Goal: Navigation & Orientation: Find specific page/section

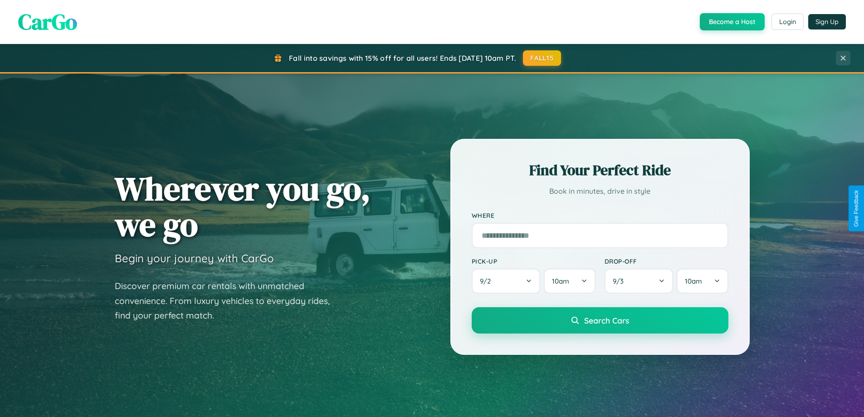
scroll to position [624, 0]
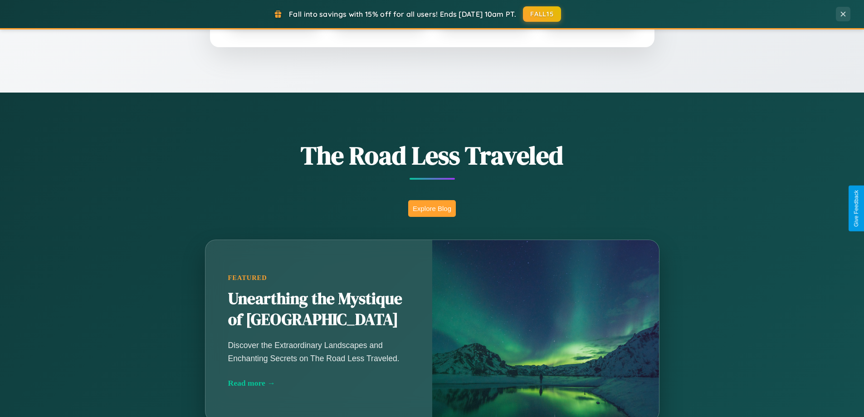
click at [432, 208] on button "Explore Blog" at bounding box center [432, 208] width 48 height 17
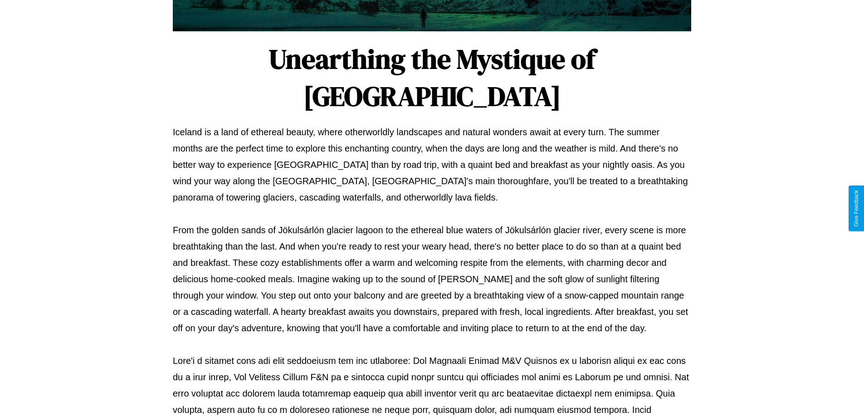
scroll to position [294, 0]
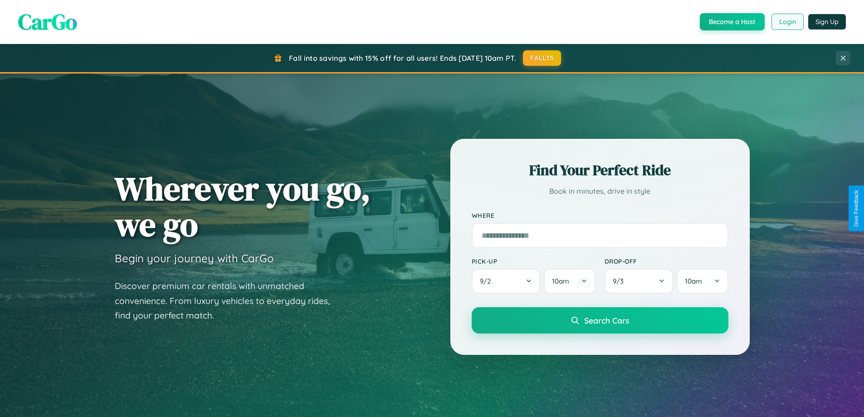
click at [787, 22] on button "Login" at bounding box center [788, 22] width 32 height 16
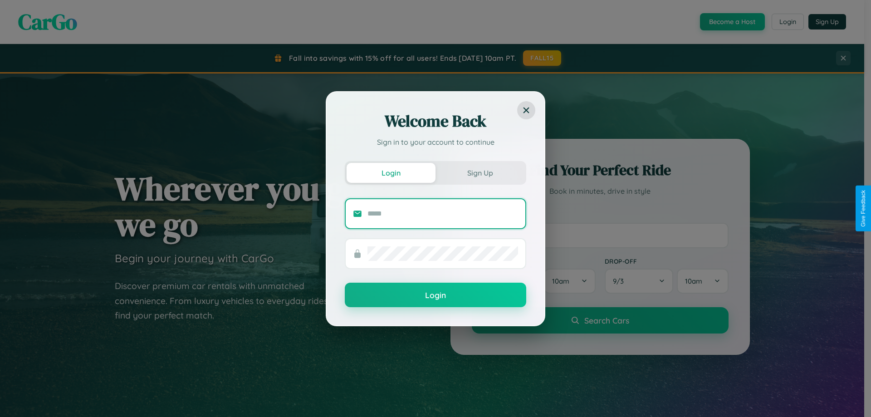
click at [443, 213] on input "text" at bounding box center [443, 213] width 151 height 15
type input "**********"
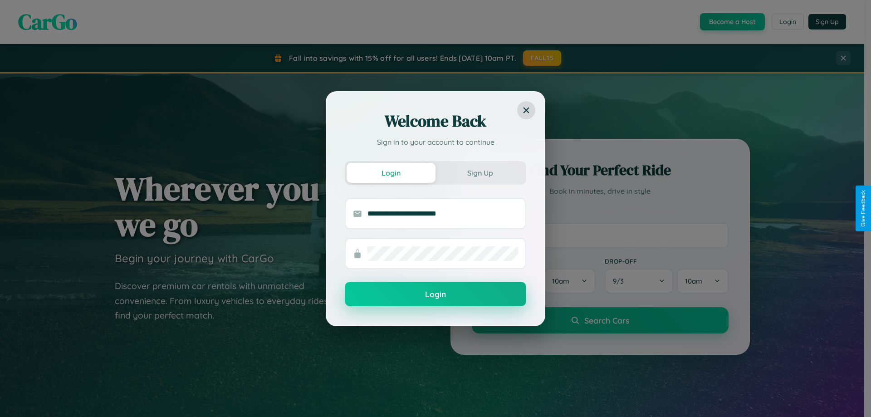
click at [436, 294] on button "Login" at bounding box center [436, 294] width 182 height 25
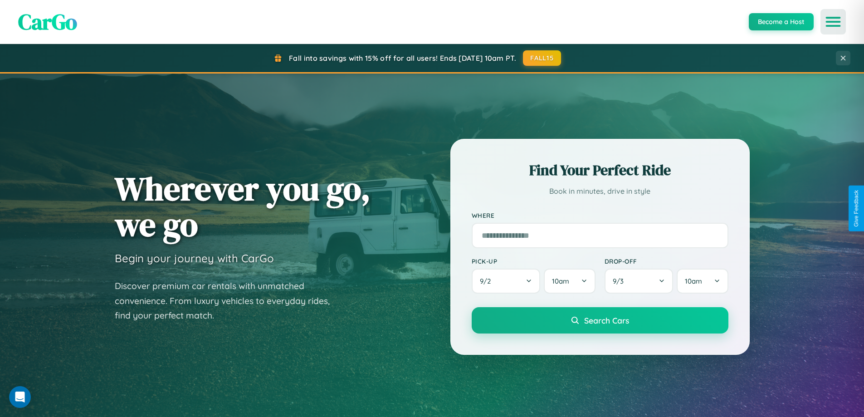
click at [834, 22] on icon "Open menu" at bounding box center [833, 22] width 13 height 8
